Goal: Information Seeking & Learning: Learn about a topic

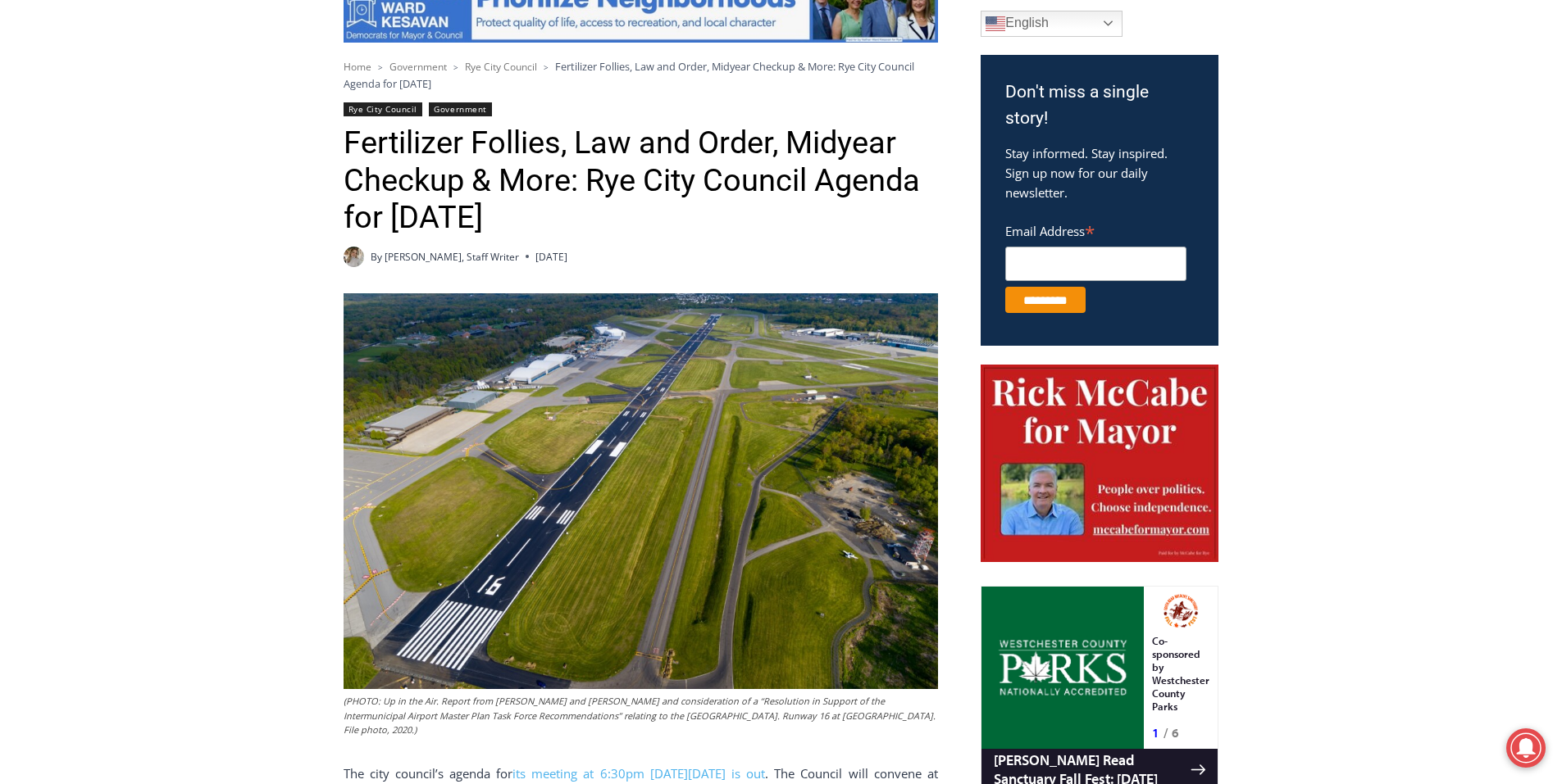
scroll to position [492, 0]
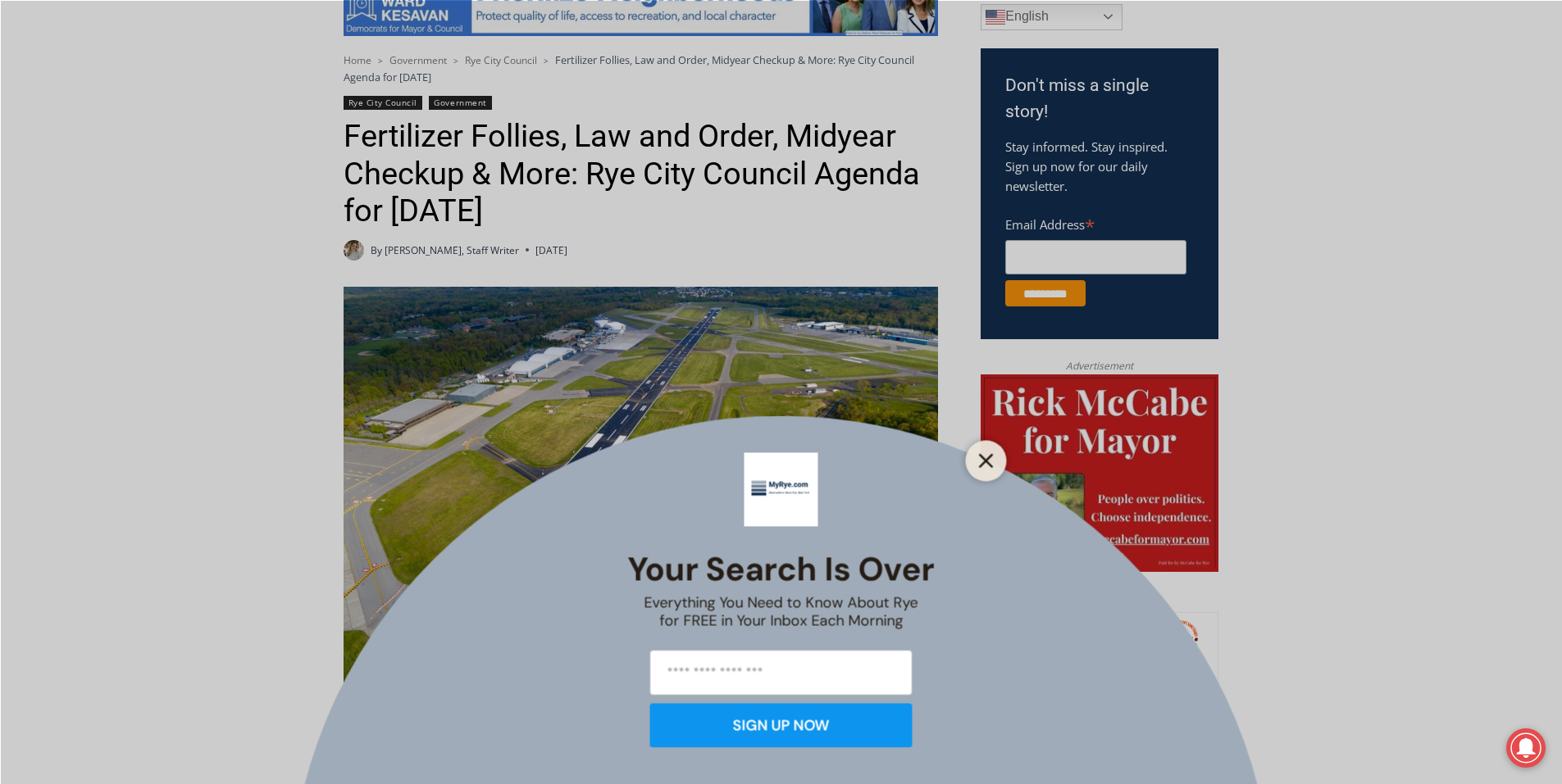
click at [991, 461] on icon "Close" at bounding box center [986, 460] width 14 height 14
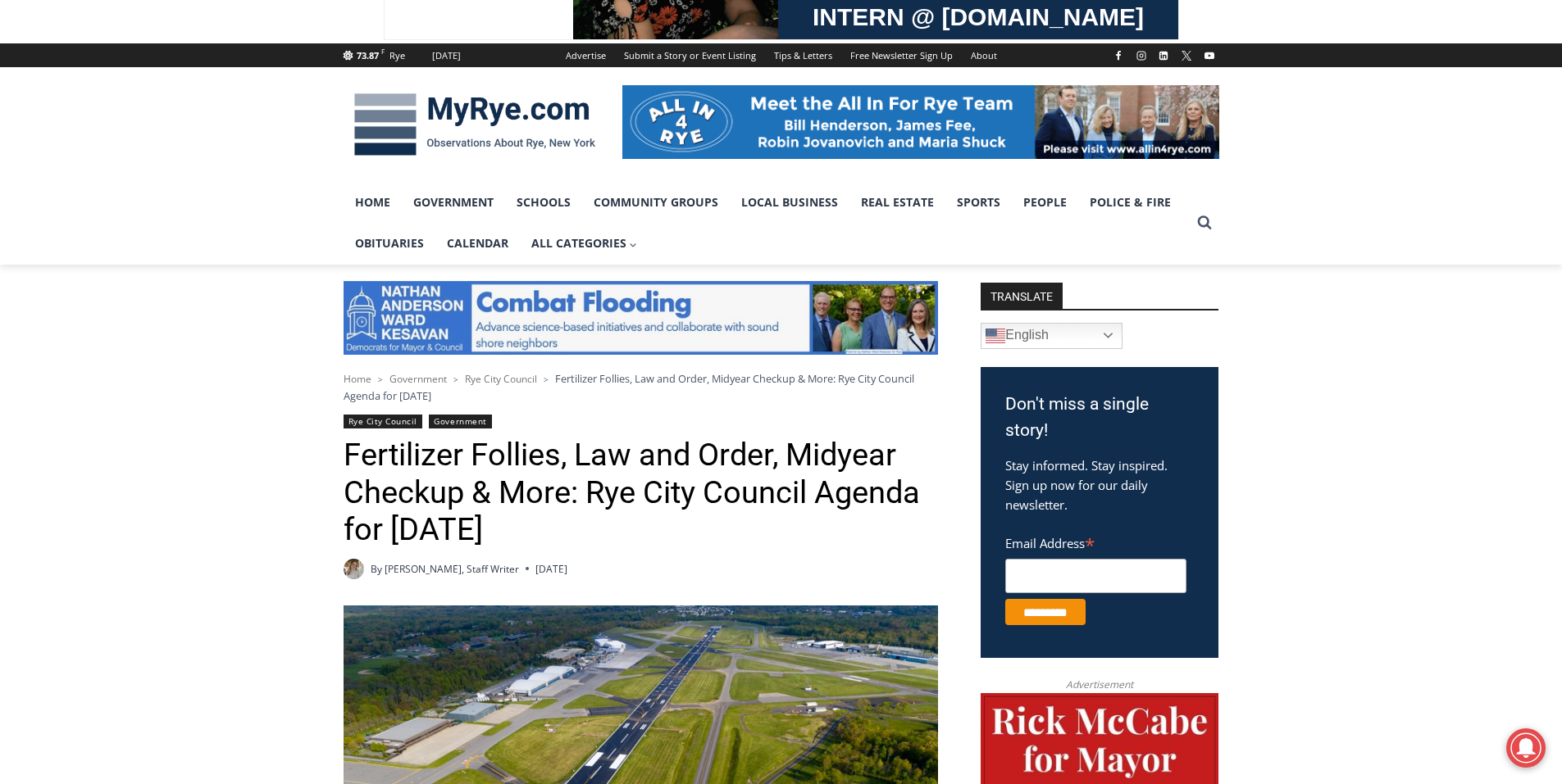
scroll to position [164, 0]
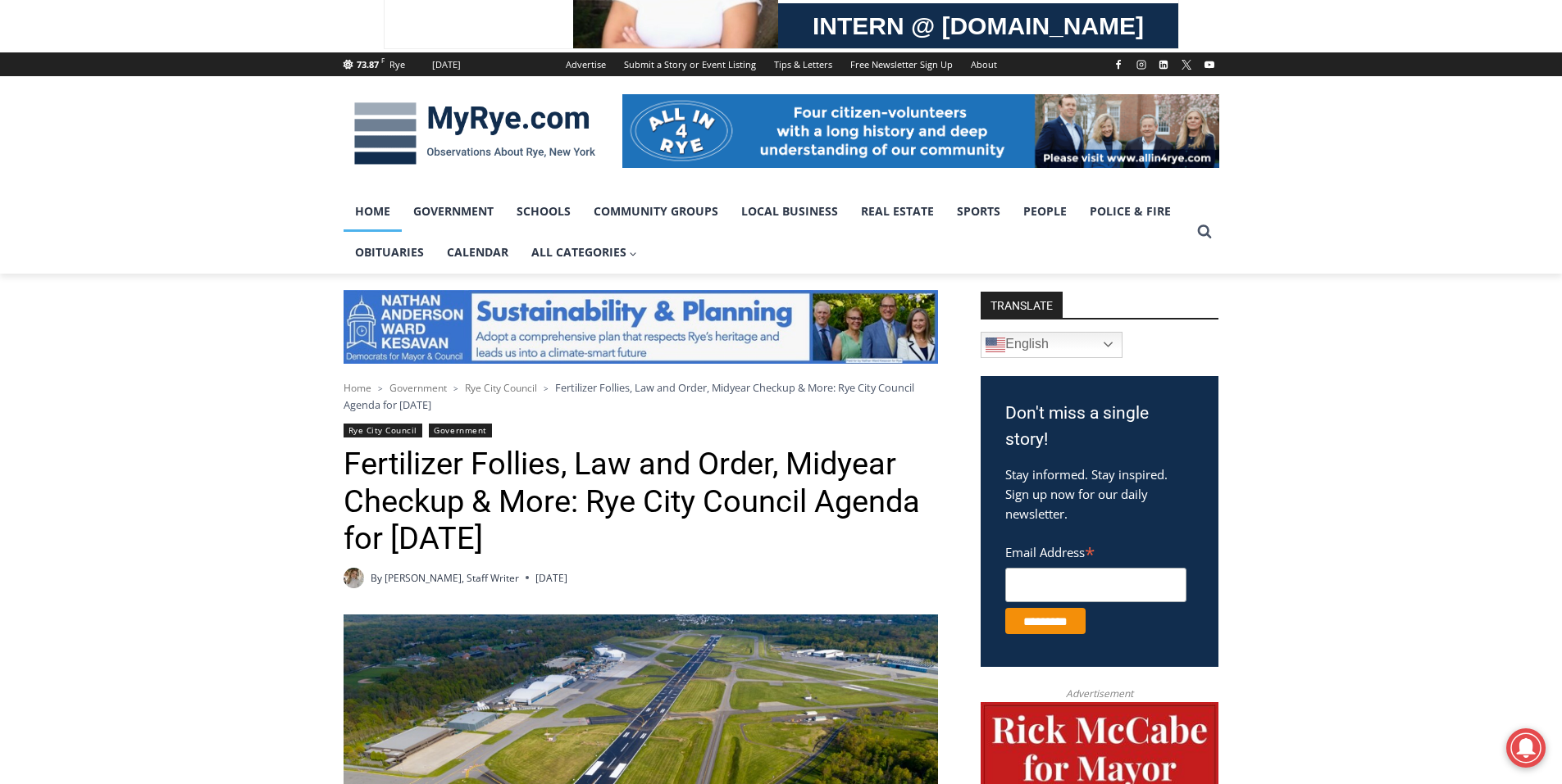
click at [379, 212] on link "Home" at bounding box center [372, 211] width 58 height 41
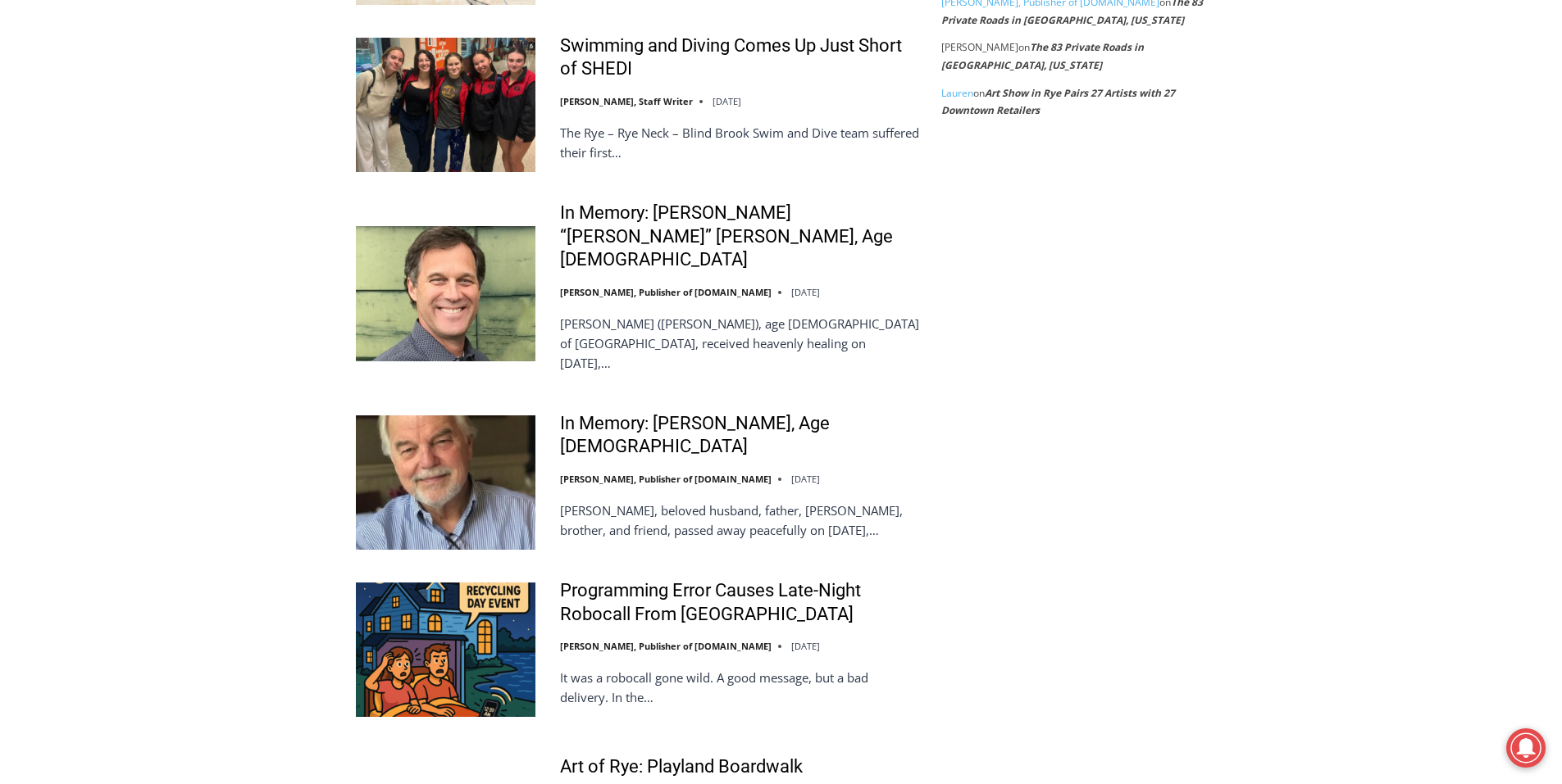
scroll to position [3442, 0]
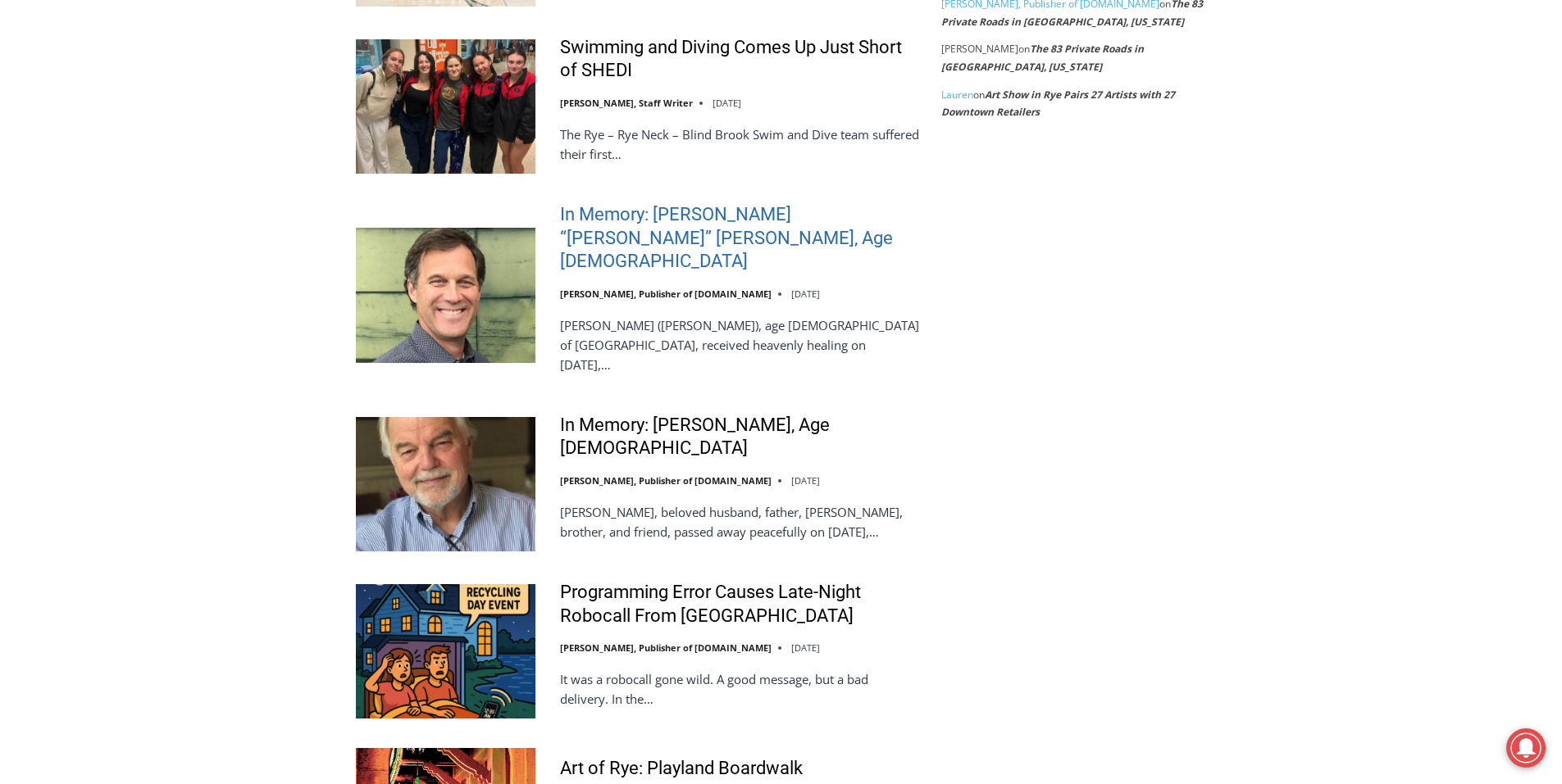
click at [731, 209] on link "In Memory: [PERSON_NAME] “[PERSON_NAME]” [PERSON_NAME], Age [DEMOGRAPHIC_DATA]" at bounding box center [739, 238] width 360 height 70
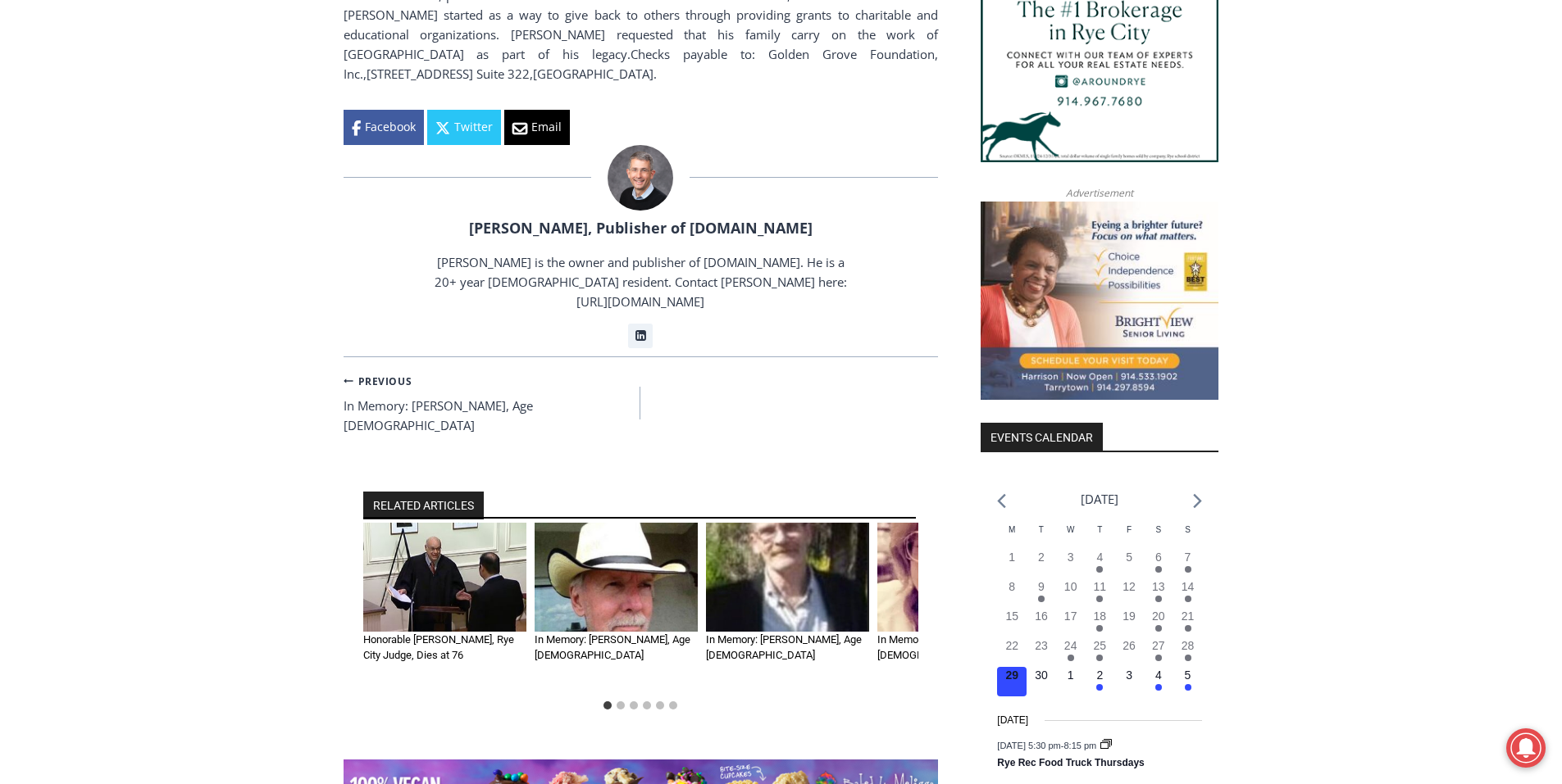
scroll to position [1966, 0]
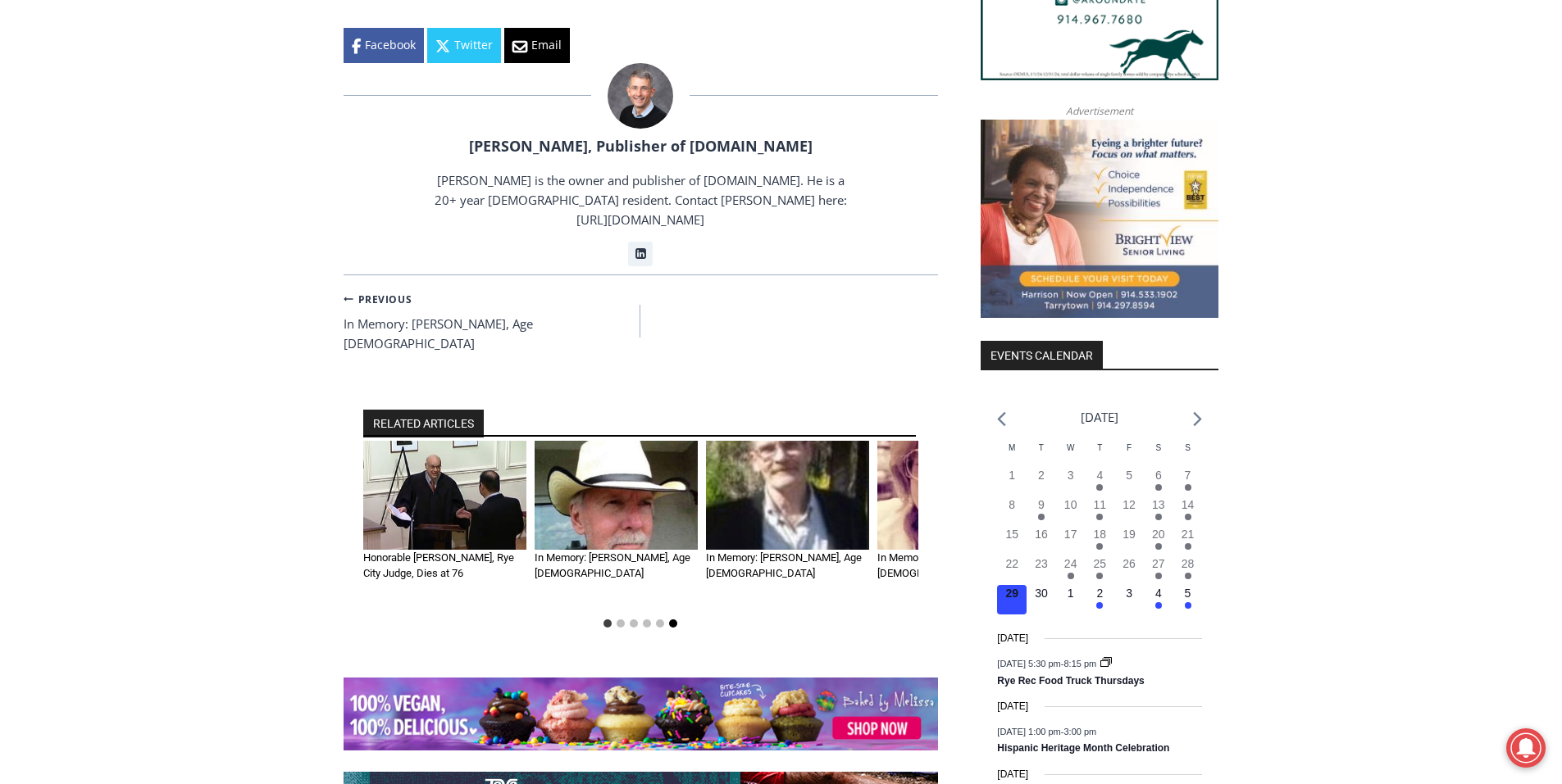
click at [675, 619] on button "Go to slide 6" at bounding box center [672, 623] width 8 height 8
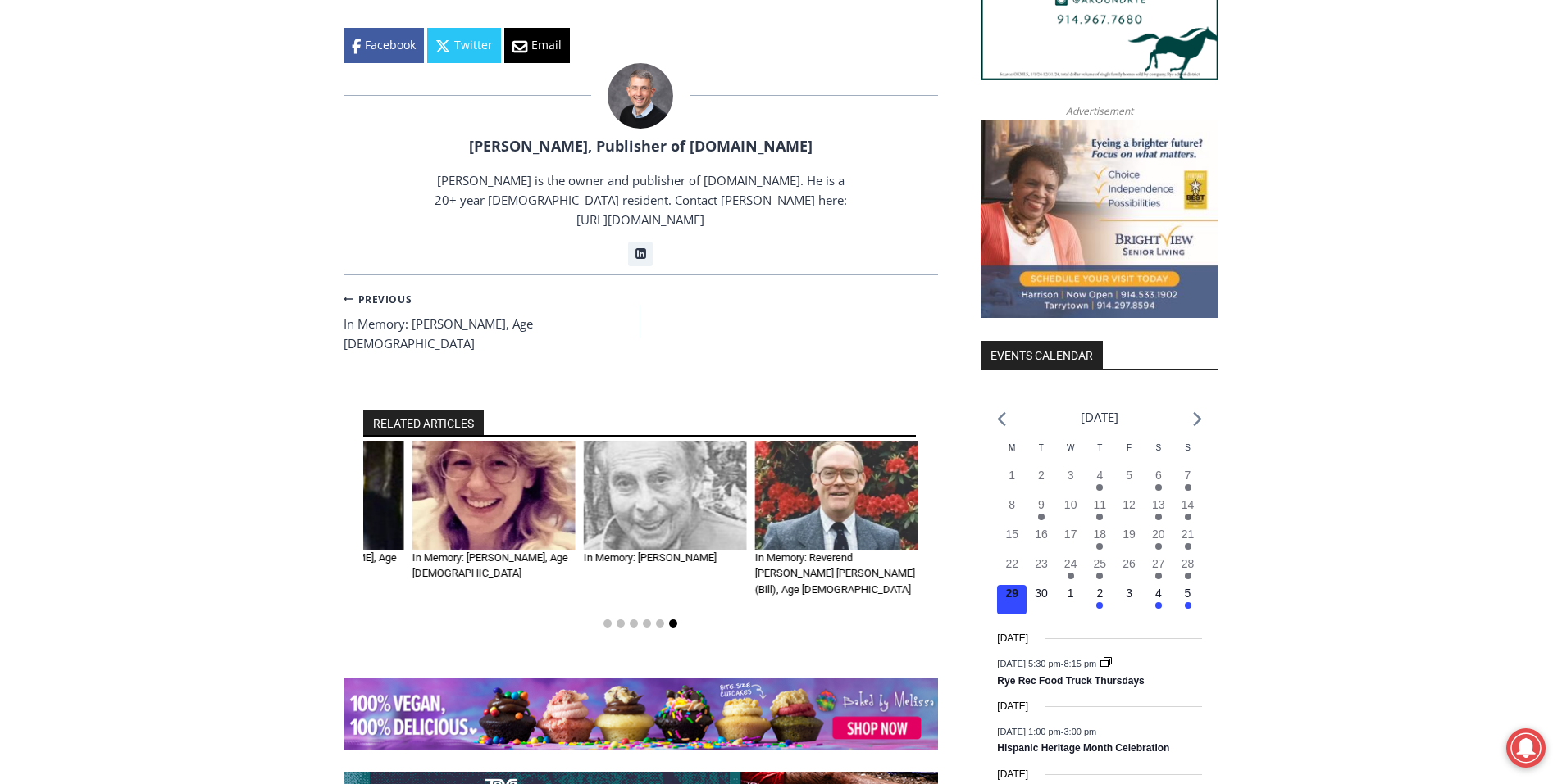
click at [675, 619] on button "Go to slide 6" at bounding box center [672, 623] width 8 height 8
